Goal: Navigation & Orientation: Find specific page/section

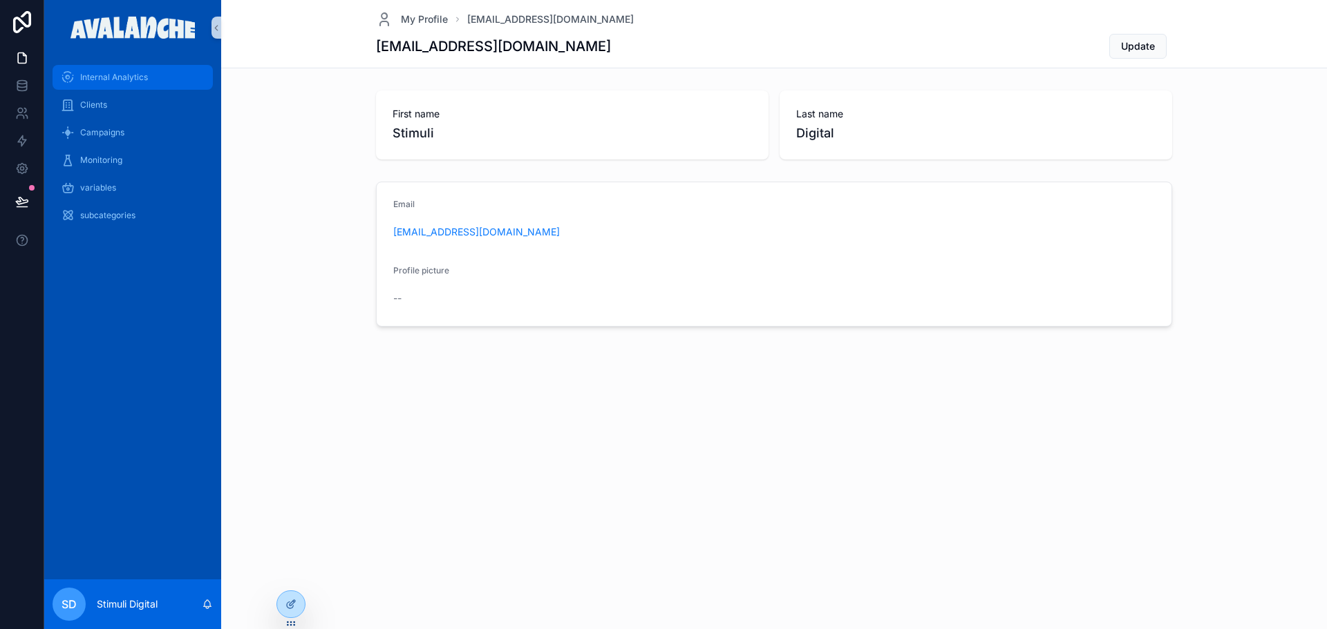
click at [124, 72] on span "Internal Analytics" at bounding box center [114, 77] width 68 height 11
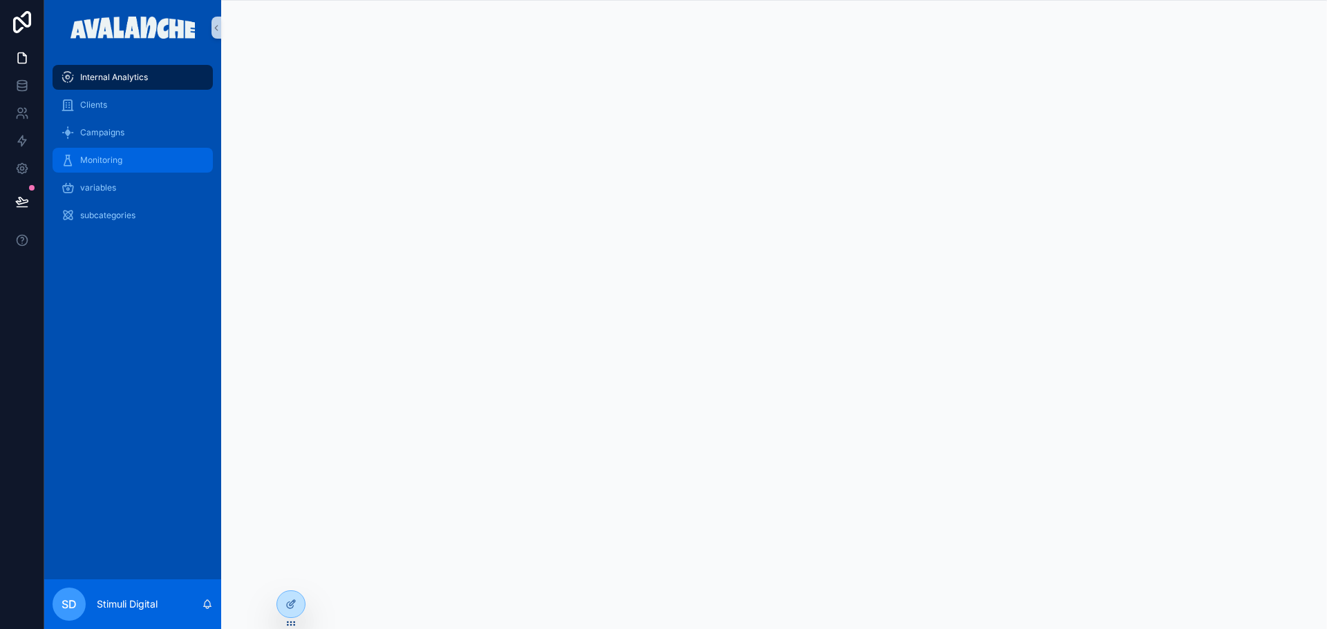
click at [94, 169] on div "Monitoring" at bounding box center [133, 160] width 144 height 22
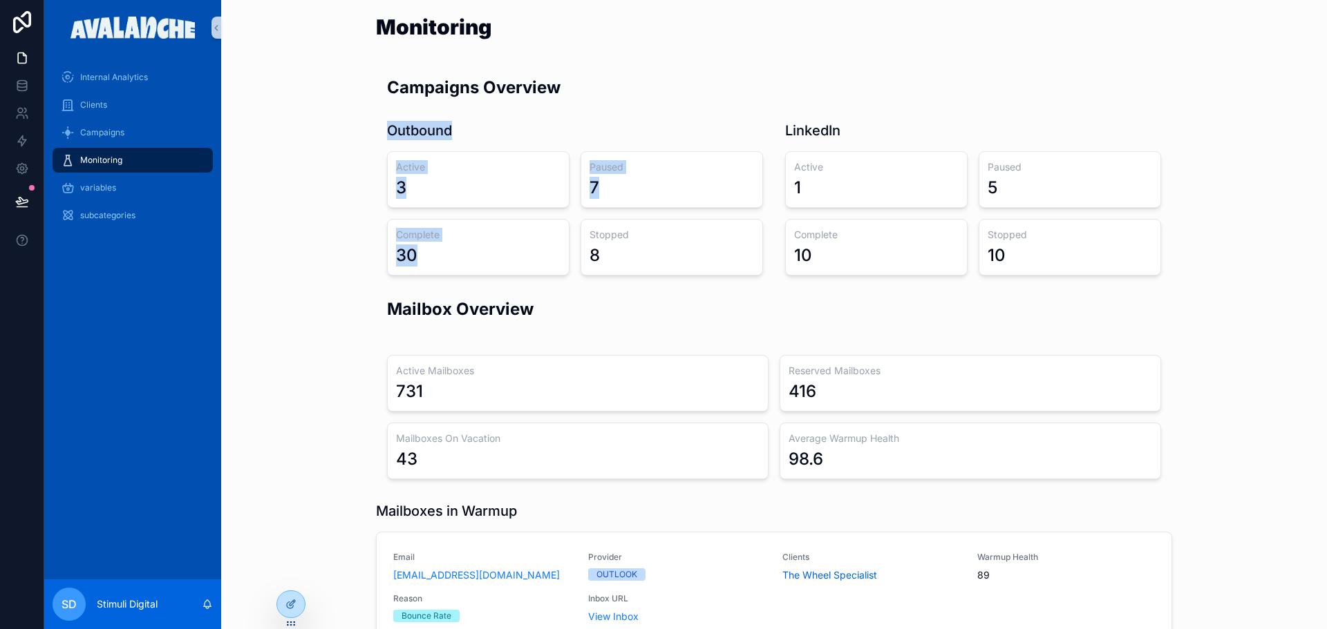
drag, startPoint x: 500, startPoint y: 258, endPoint x: 365, endPoint y: 130, distance: 185.7
click at [365, 130] on div "Campaigns Overview Outbound Active 3 Paused 7 Complete 30 Stopped 8 LinkedIn Ac…" at bounding box center [773, 175] width 1083 height 211
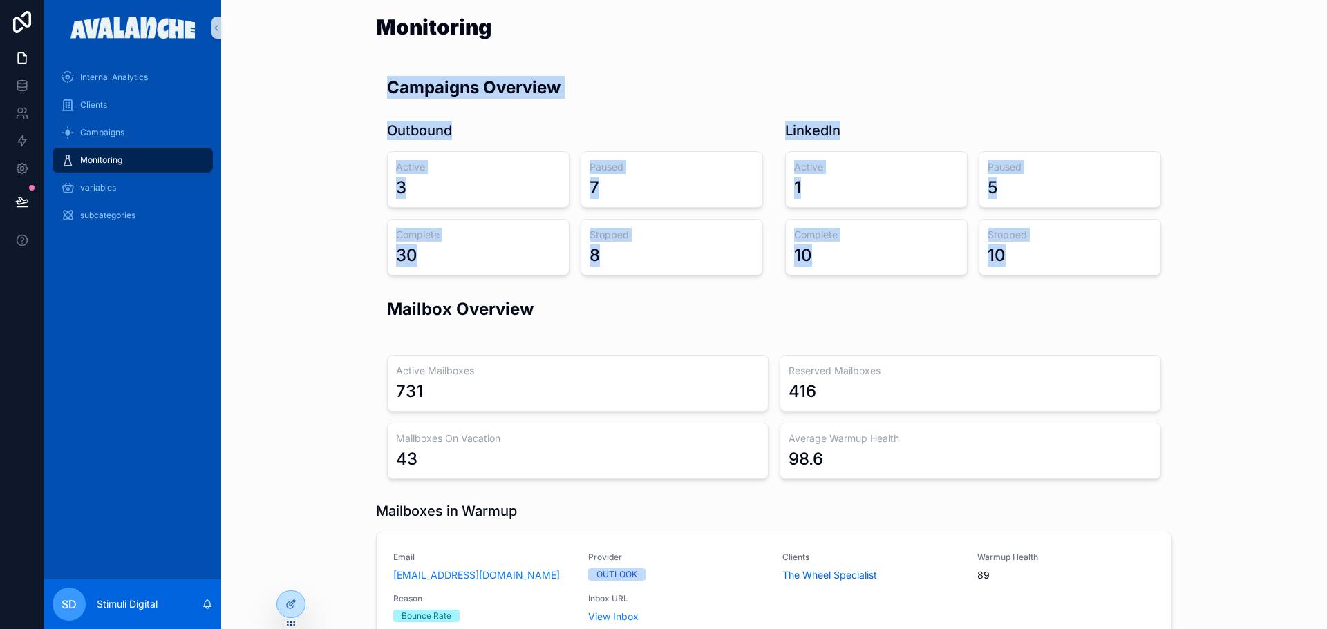
drag, startPoint x: 365, startPoint y: 79, endPoint x: 1175, endPoint y: 281, distance: 834.5
click at [1175, 281] on div "Monitoring Campaigns Overview Outbound Active 3 Paused 7 Complete 30 Stopped 8 …" at bounding box center [773, 551] width 1105 height 1103
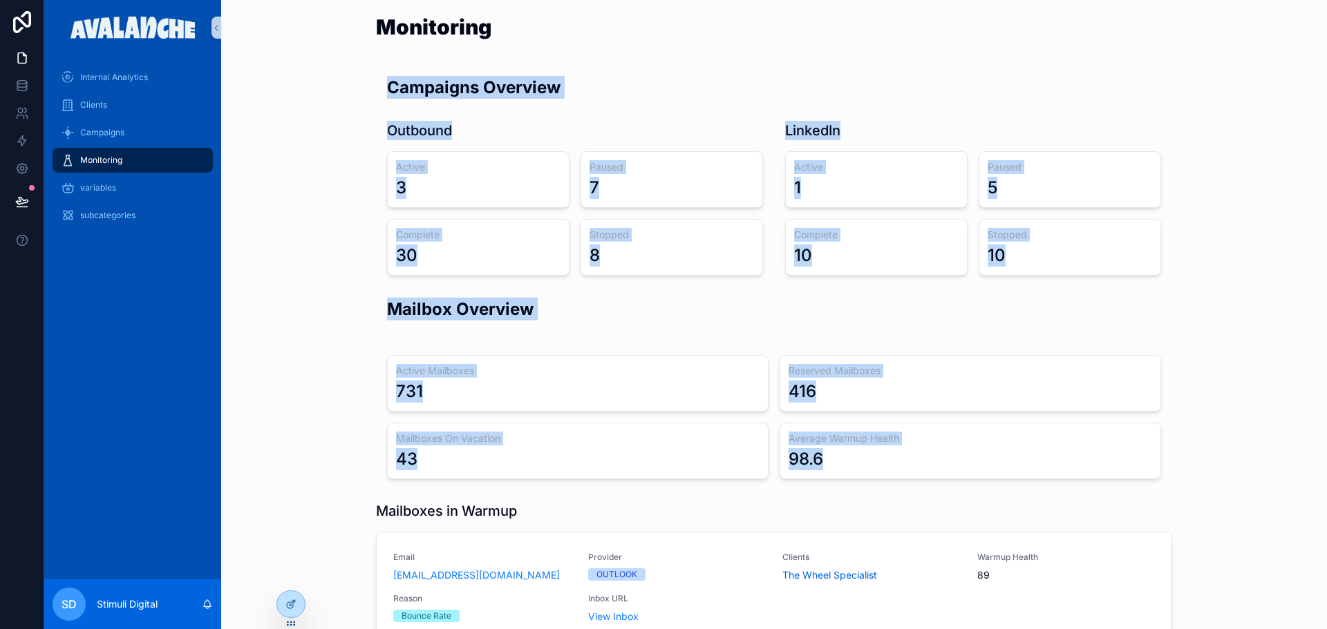
drag, startPoint x: 877, startPoint y: 473, endPoint x: 368, endPoint y: 86, distance: 639.9
click at [368, 86] on div "Monitoring Campaigns Overview Outbound Active 3 Paused 7 Complete 30 Stopped 8 …" at bounding box center [773, 551] width 1105 height 1103
click at [368, 86] on div "Campaigns Overview Outbound Active 3 Paused 7 Complete 30 Stopped 8 LinkedIn Ac…" at bounding box center [773, 175] width 1083 height 211
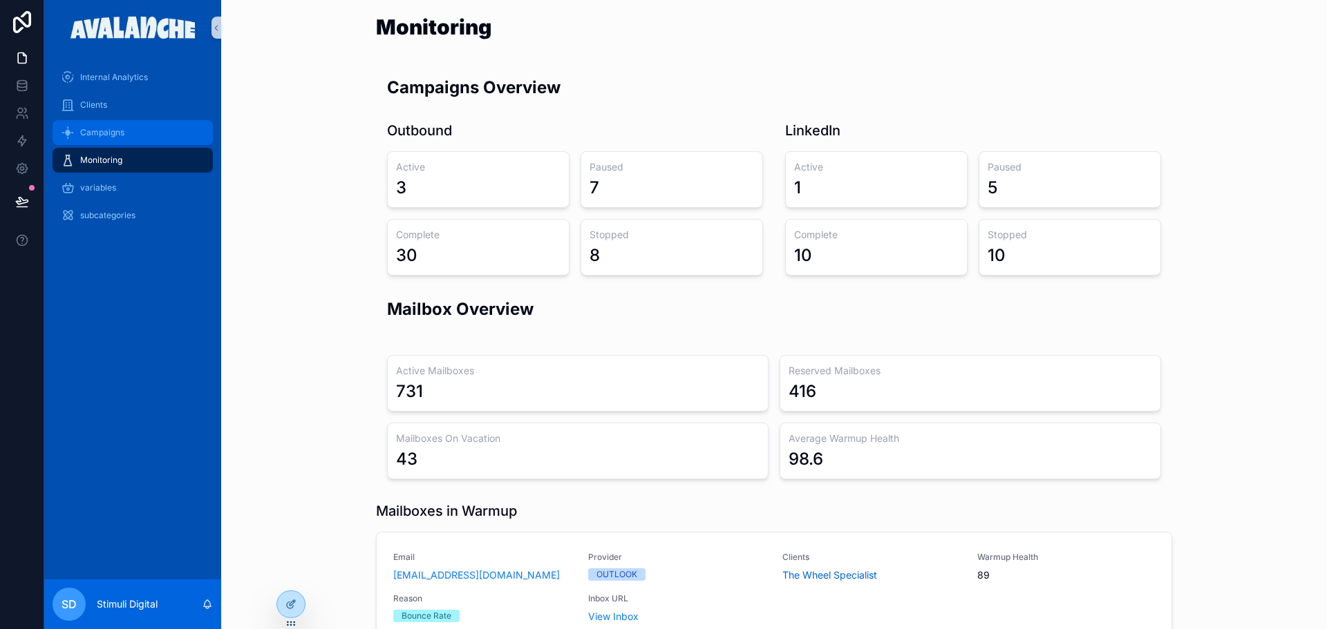
click at [129, 123] on div "Campaigns" at bounding box center [133, 133] width 144 height 22
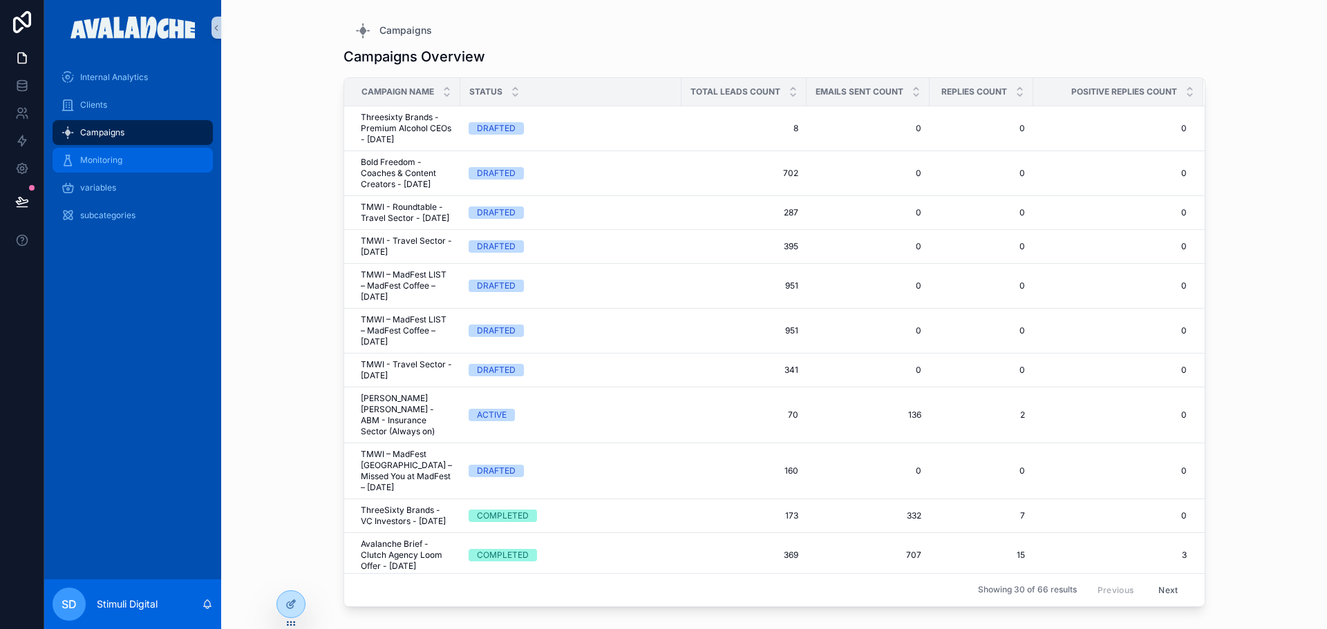
click at [120, 162] on span "Monitoring" at bounding box center [101, 160] width 42 height 11
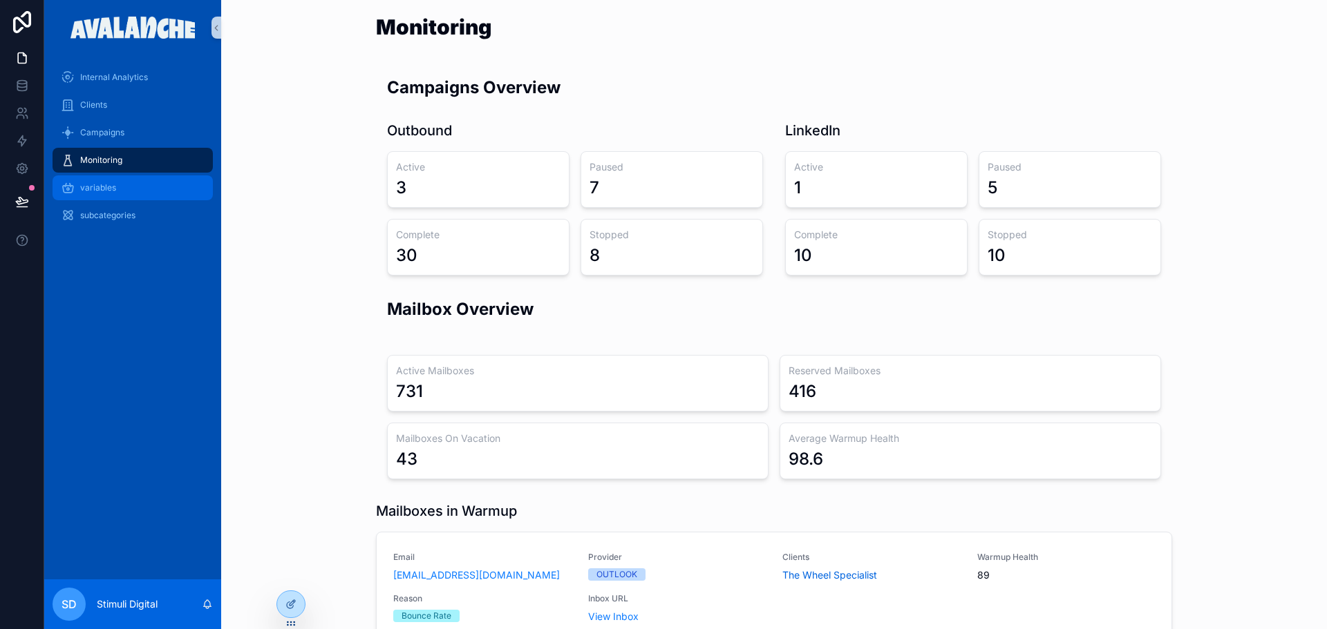
click at [131, 179] on div "variables" at bounding box center [133, 188] width 144 height 22
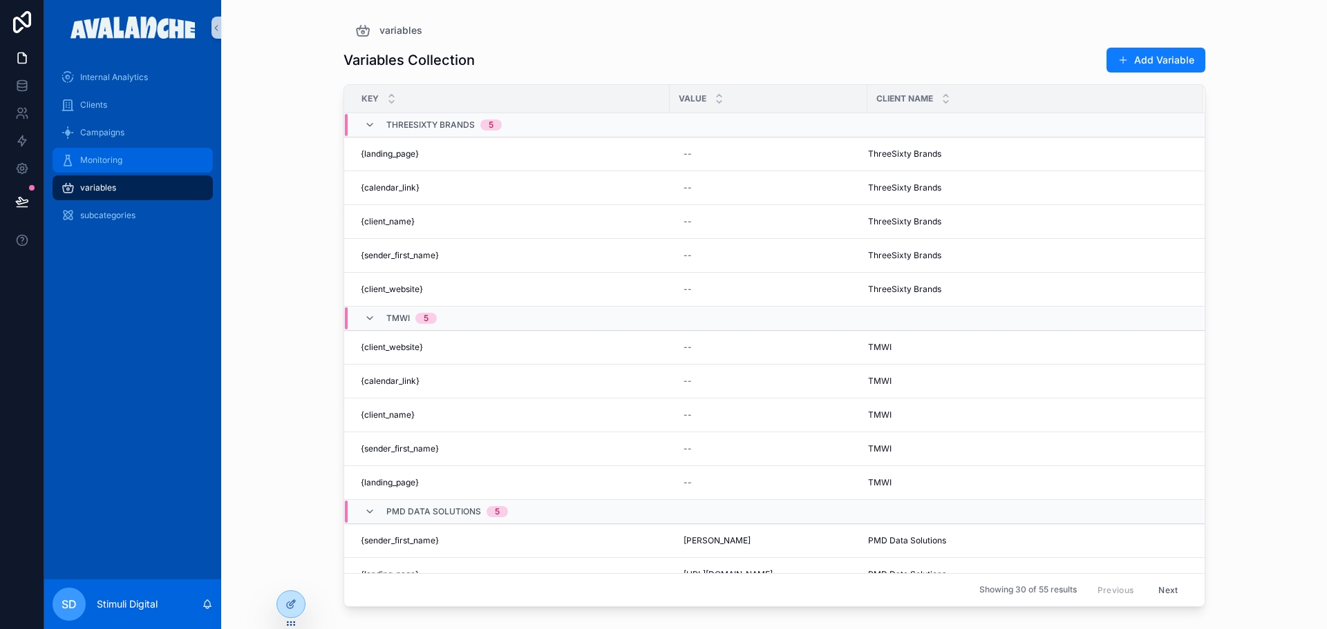
click at [110, 151] on div "Monitoring" at bounding box center [133, 160] width 144 height 22
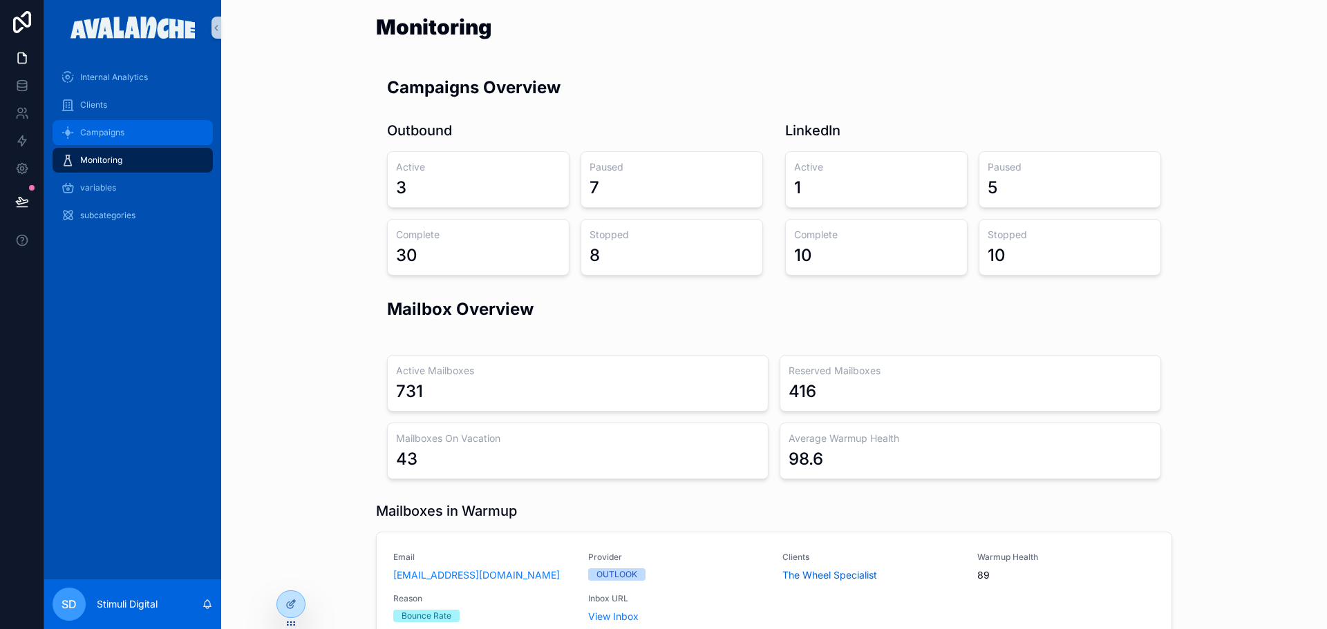
click at [127, 131] on div "Campaigns" at bounding box center [133, 133] width 144 height 22
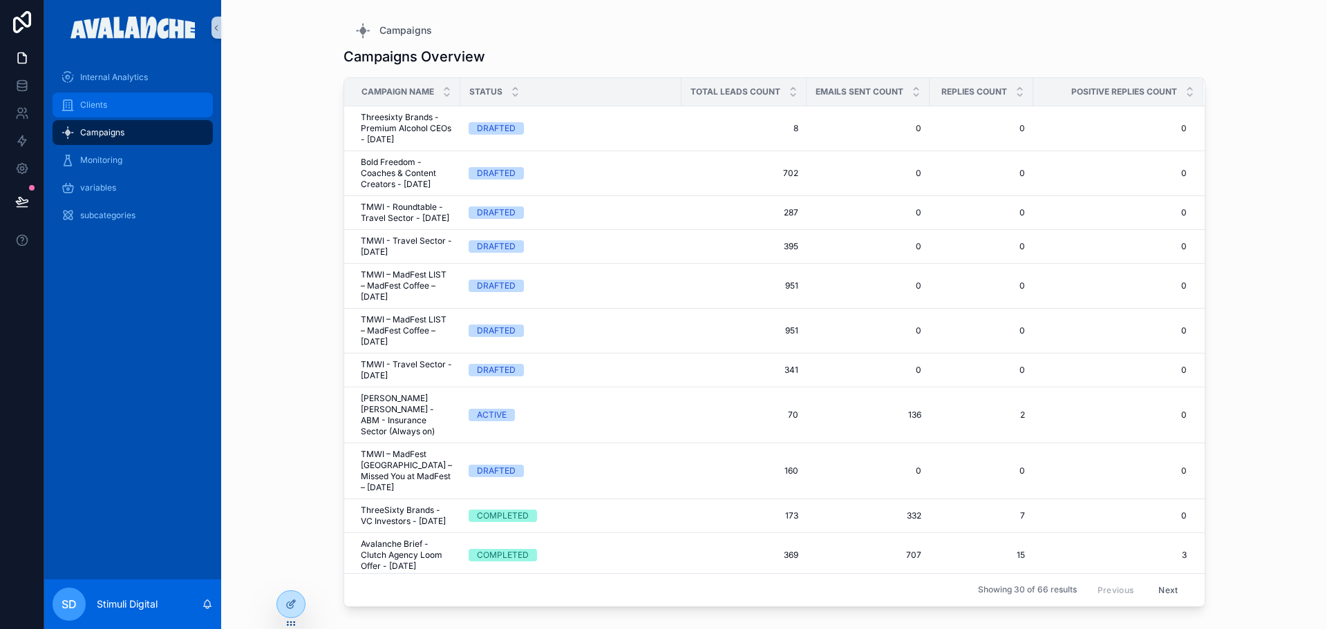
click at [139, 94] on div "Clients" at bounding box center [133, 105] width 144 height 22
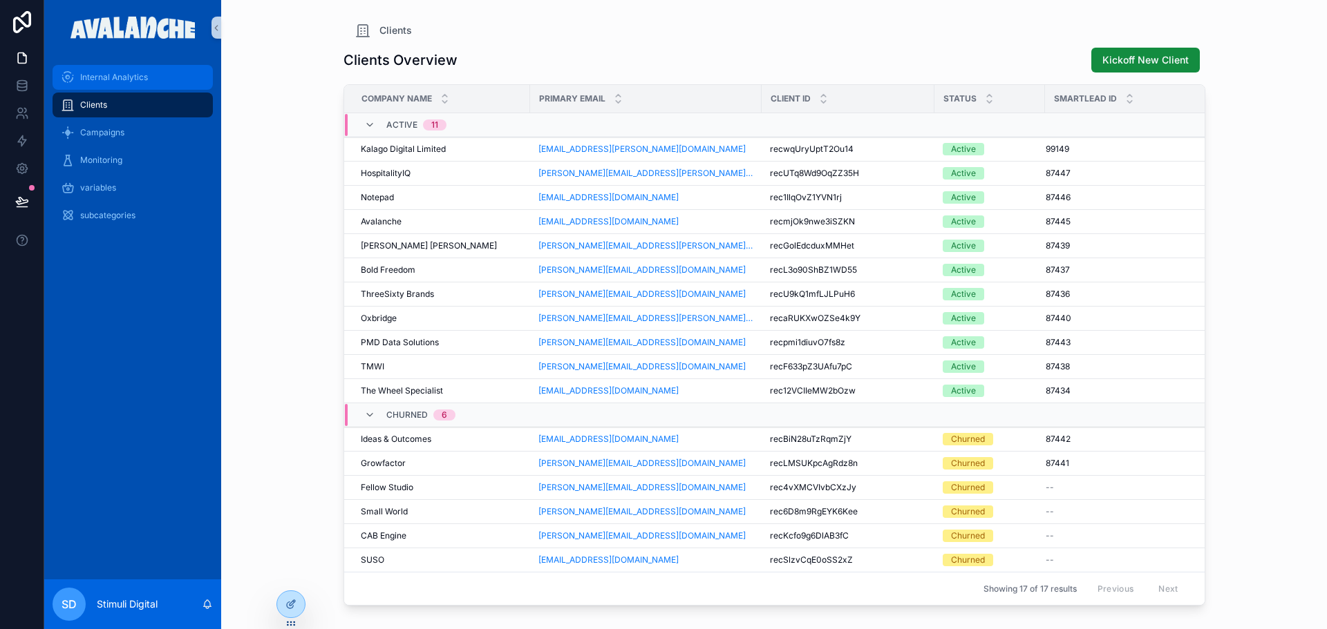
click at [147, 73] on span "Internal Analytics" at bounding box center [114, 77] width 68 height 11
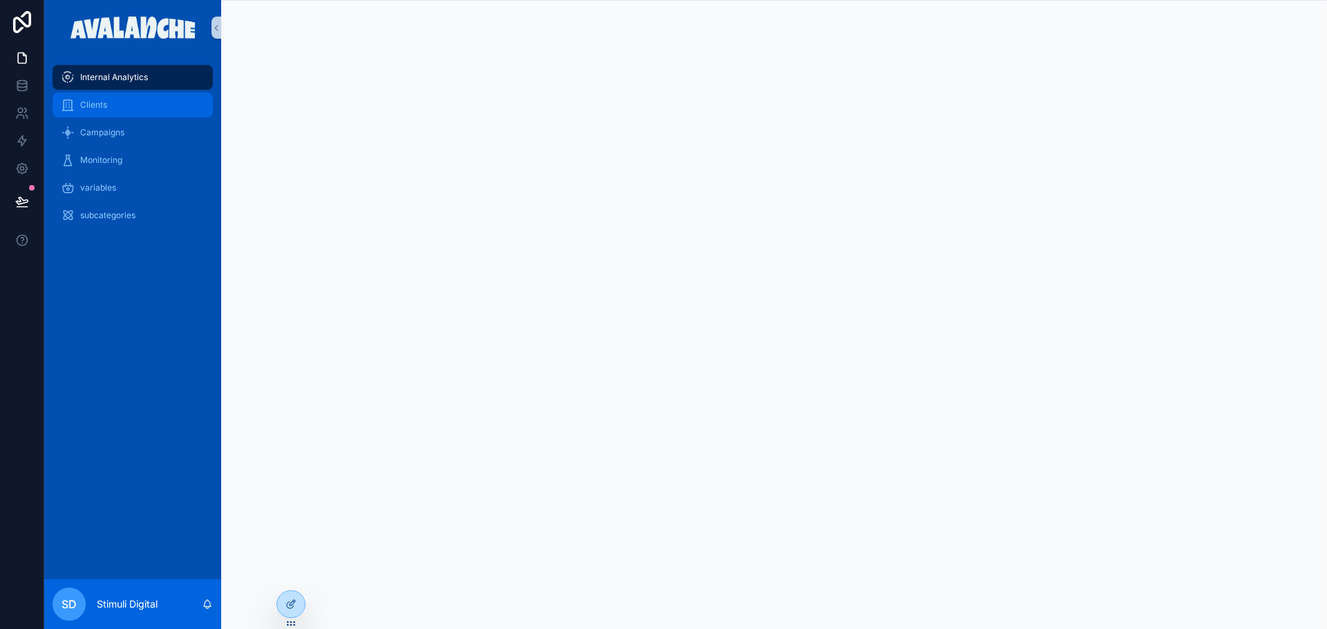
click at [146, 104] on div "Clients" at bounding box center [133, 105] width 144 height 22
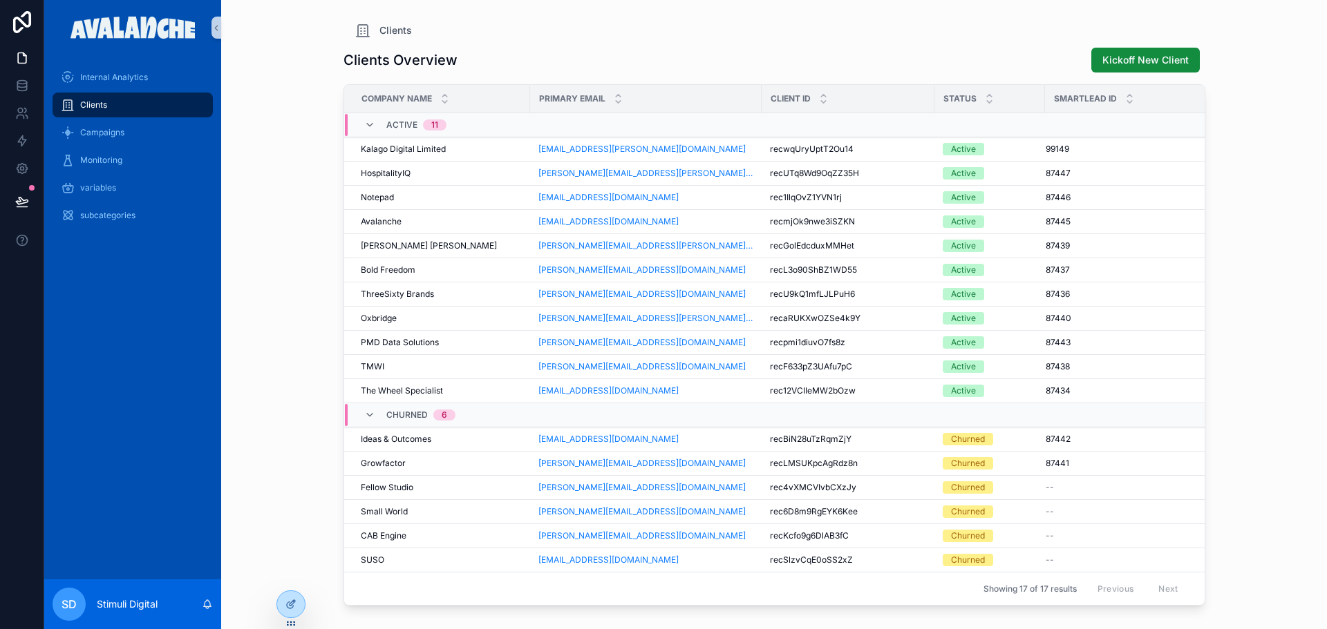
click at [82, 201] on div "variables" at bounding box center [132, 188] width 177 height 28
click at [96, 212] on span "subcategories" at bounding box center [107, 215] width 55 height 11
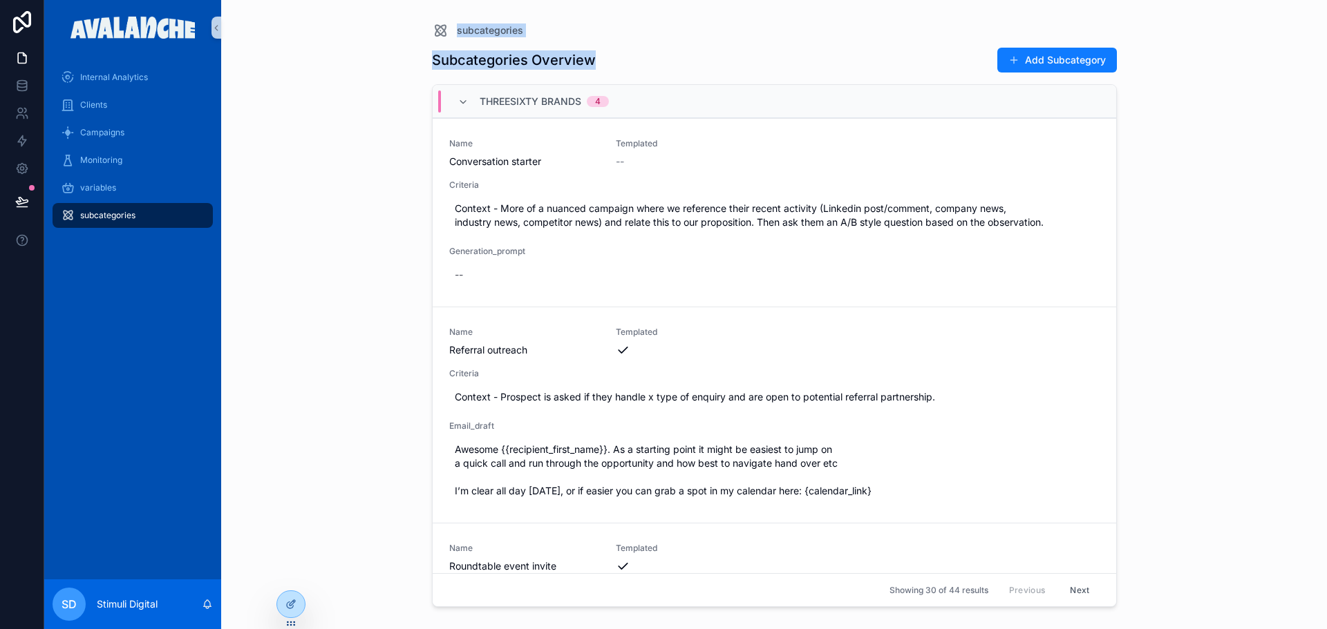
drag, startPoint x: 618, startPoint y: 63, endPoint x: 424, endPoint y: 33, distance: 195.7
click at [424, 33] on div "subcategories Subcategories Overview Add Subcategory ThreeSixty Brands 4 Name C…" at bounding box center [774, 306] width 707 height 613
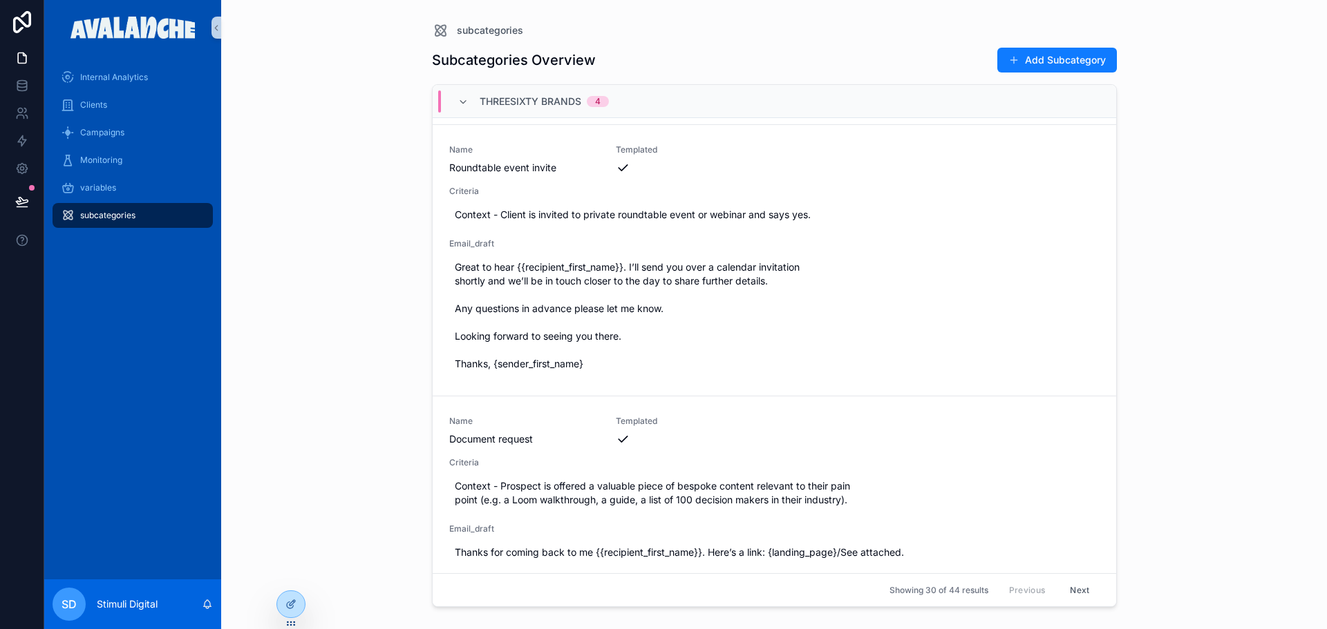
scroll to position [691, 0]
